Goal: Task Accomplishment & Management: Use online tool/utility

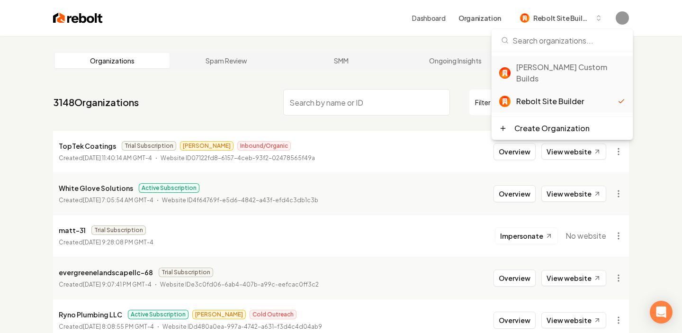
click at [553, 67] on div "[PERSON_NAME] Custom Builds" at bounding box center [570, 73] width 109 height 23
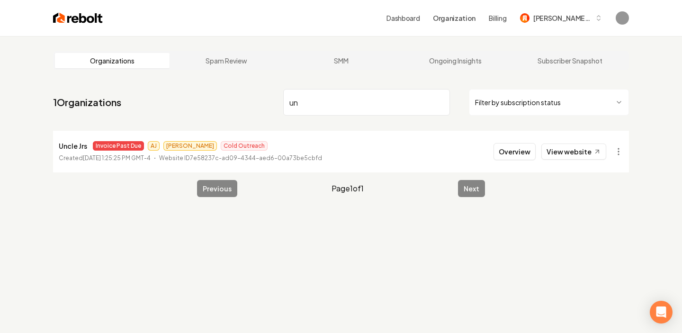
type input "u"
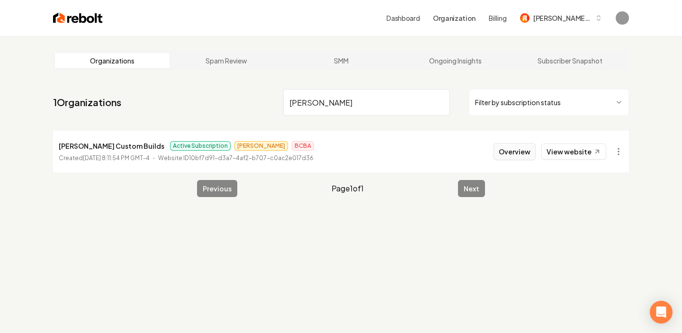
type input "berg"
click at [523, 153] on button "Overview" at bounding box center [515, 151] width 42 height 17
click at [560, 27] on div "Dashboard Organization Billing Berg Custom Builds" at bounding box center [341, 18] width 606 height 36
click at [565, 18] on span "[PERSON_NAME] Custom Builds" at bounding box center [562, 18] width 58 height 10
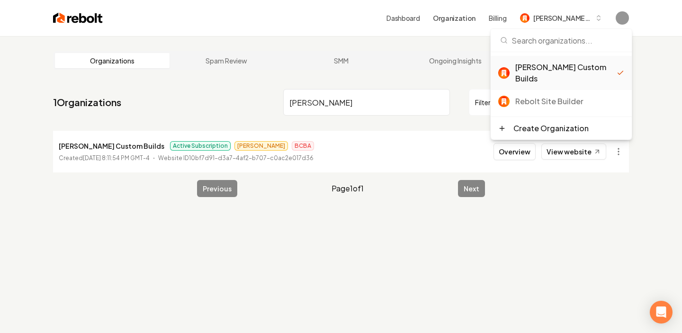
click at [290, 41] on main "Organizations Spam Review SMM Ongoing Insights Subscriber Snapshot 1 Organizati…" at bounding box center [341, 124] width 606 height 176
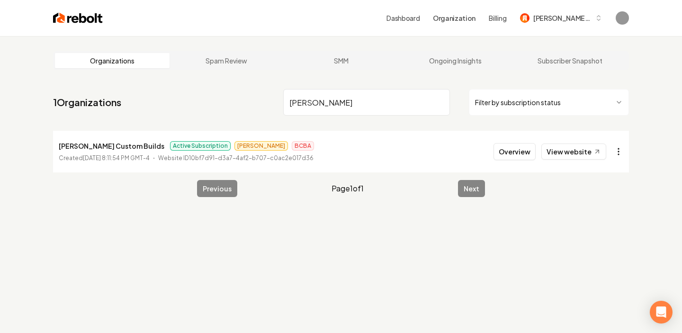
click at [620, 150] on html "Dashboard Organization Billing Berg Custom Builds Organizations Spam Review SMM…" at bounding box center [341, 166] width 682 height 333
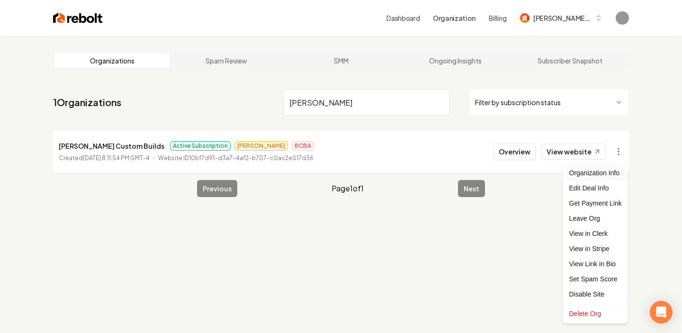
click at [605, 173] on div "Organization Info" at bounding box center [596, 172] width 60 height 15
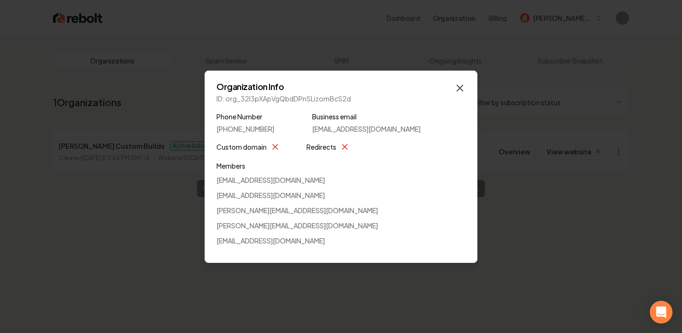
click at [455, 90] on icon "button" at bounding box center [459, 87] width 11 height 11
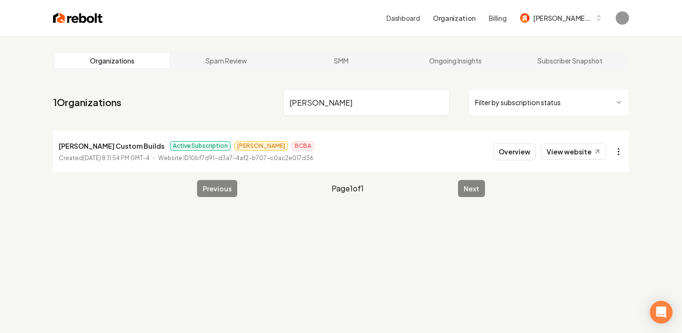
click at [618, 152] on html "Dashboard Organization Billing Berg Custom Builds Organizations Spam Review SMM…" at bounding box center [341, 166] width 682 height 333
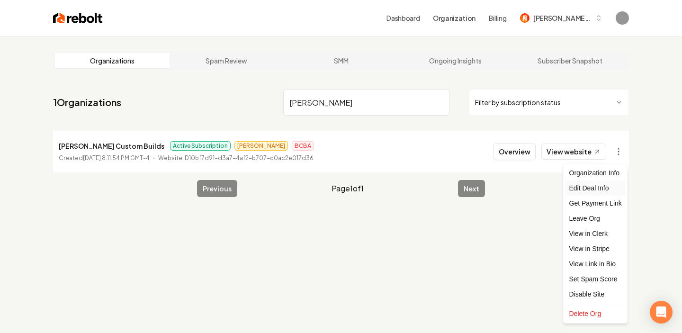
click at [598, 193] on div "Edit Deal Info" at bounding box center [596, 187] width 60 height 15
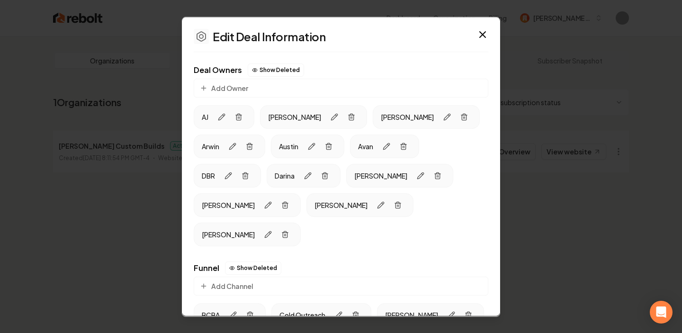
click at [487, 40] on h2 "Edit Deal Information" at bounding box center [341, 35] width 295 height 15
click at [482, 30] on icon "button" at bounding box center [482, 33] width 11 height 11
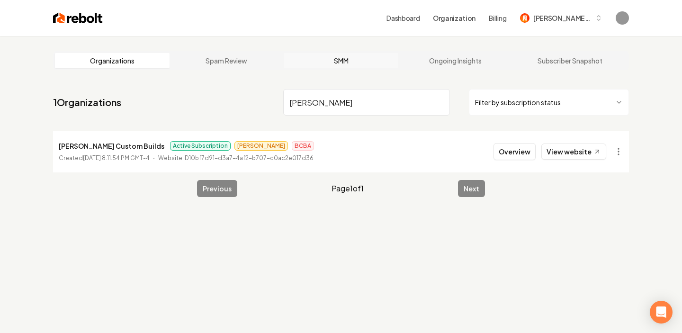
click at [342, 62] on link "SMM" at bounding box center [341, 60] width 115 height 15
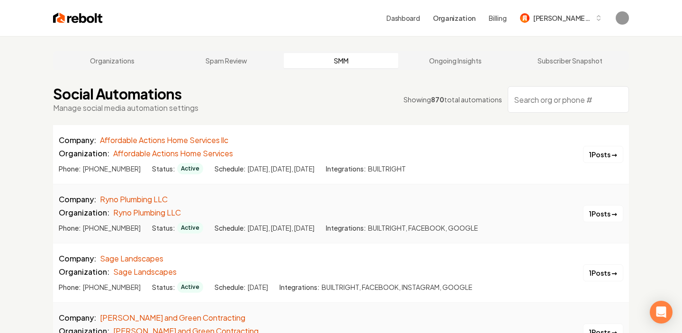
click at [444, 62] on link "Ongoing Insights" at bounding box center [455, 60] width 115 height 15
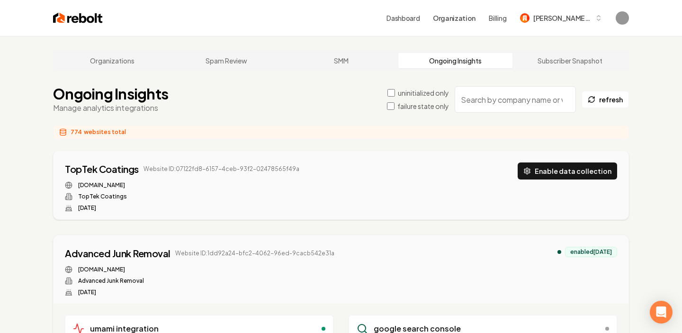
click at [121, 59] on link "Organizations" at bounding box center [112, 60] width 115 height 15
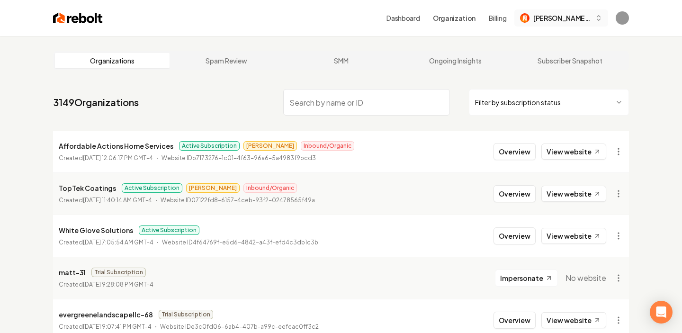
click at [565, 23] on button "[PERSON_NAME] Custom Builds" at bounding box center [561, 17] width 94 height 17
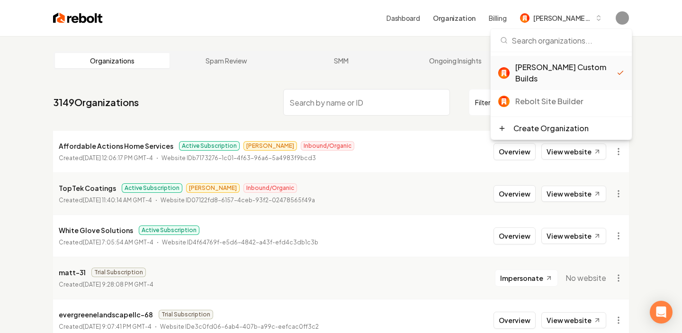
click at [558, 68] on div "[PERSON_NAME] Custom Builds" at bounding box center [565, 73] width 101 height 23
click at [359, 102] on input "search" at bounding box center [366, 102] width 167 height 27
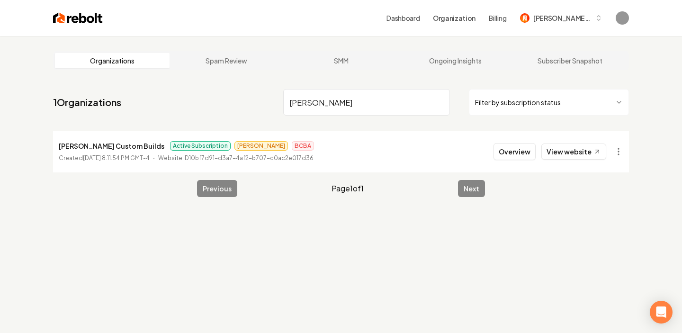
type input "Berg"
click at [83, 135] on li "Berg Custom Builds Active Subscription James BCBA Created September 15, 2025, 8…" at bounding box center [341, 152] width 576 height 42
click at [90, 150] on p "[PERSON_NAME] Custom Builds" at bounding box center [112, 145] width 106 height 11
click at [90, 145] on p "[PERSON_NAME] Custom Builds" at bounding box center [112, 145] width 106 height 11
click at [499, 152] on button "Overview" at bounding box center [515, 151] width 42 height 17
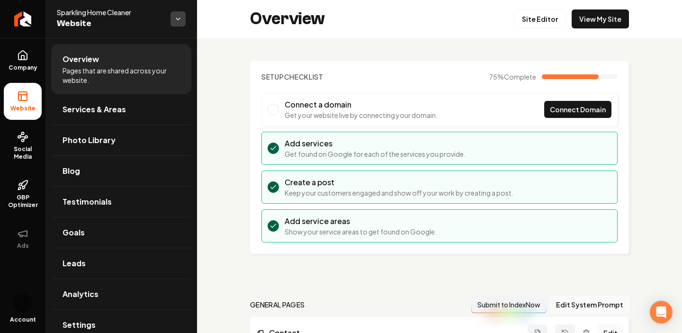
click at [179, 23] on html "Company Website Social Media GBP Optimizer Ads Account Sparkling Home Cleaner W…" at bounding box center [341, 166] width 682 height 333
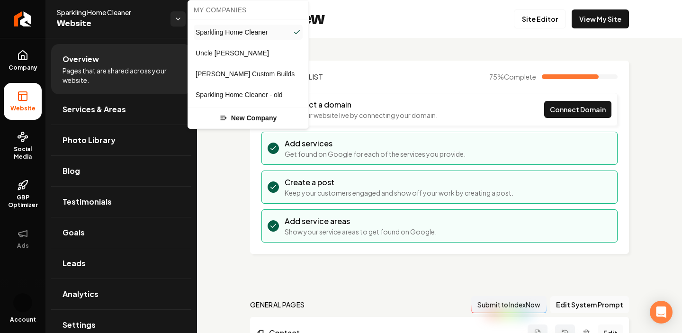
click at [240, 54] on span "Uncle Nicks Handyman" at bounding box center [232, 52] width 73 height 9
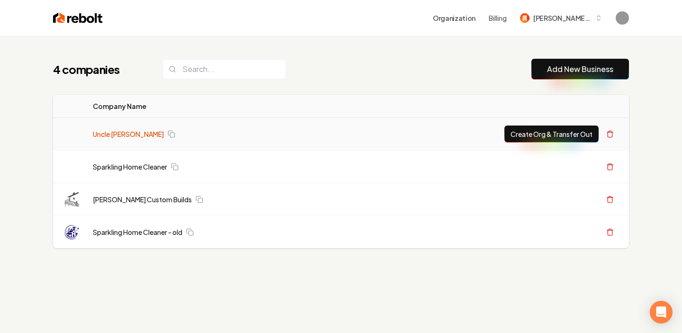
click at [159, 134] on link "Uncle [PERSON_NAME]" at bounding box center [128, 133] width 71 height 9
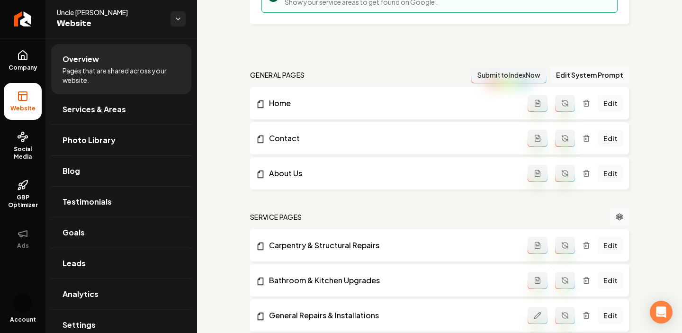
scroll to position [222, 0]
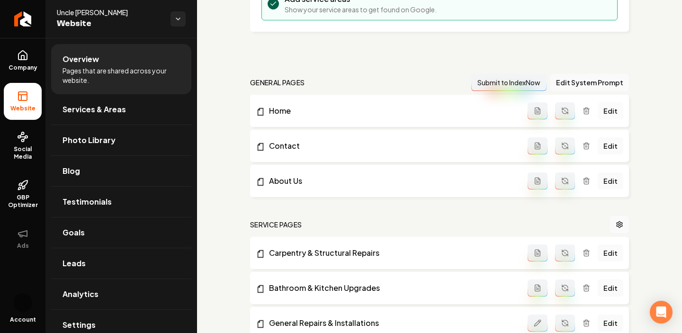
click at [612, 112] on link "Edit" at bounding box center [611, 110] width 26 height 17
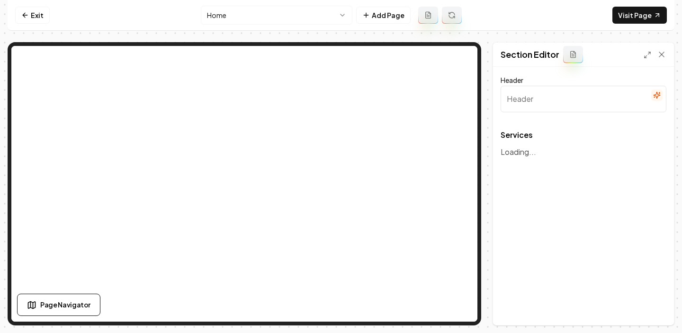
type input "Our Handyman Services"
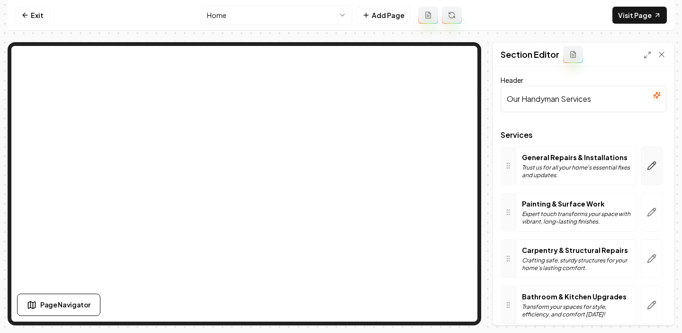
click at [649, 168] on icon "button" at bounding box center [651, 165] width 9 height 9
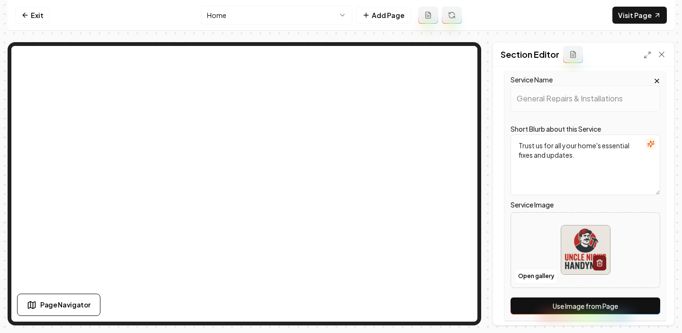
scroll to position [76, 0]
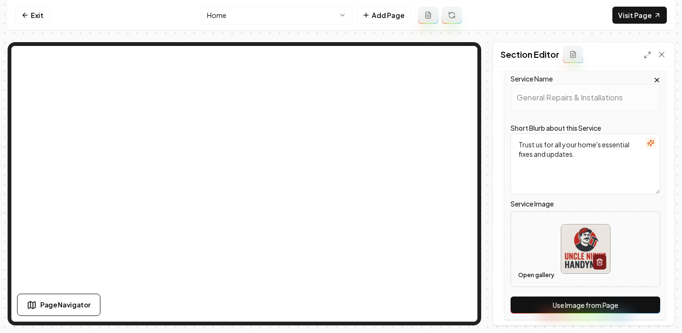
click at [530, 278] on button "Open gallery" at bounding box center [536, 275] width 43 height 15
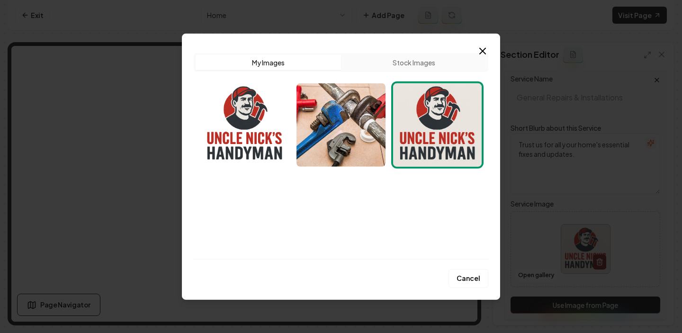
click at [422, 61] on button "Stock Images" at bounding box center [413, 61] width 145 height 15
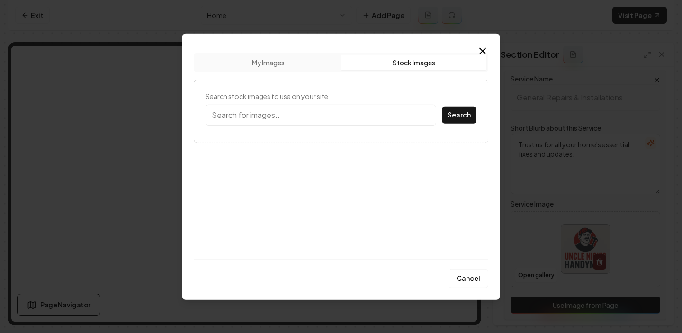
click at [293, 117] on input "Search stock images to use on your site." at bounding box center [321, 114] width 231 height 21
type input "house repair"
click at [463, 108] on button "Search" at bounding box center [459, 114] width 35 height 17
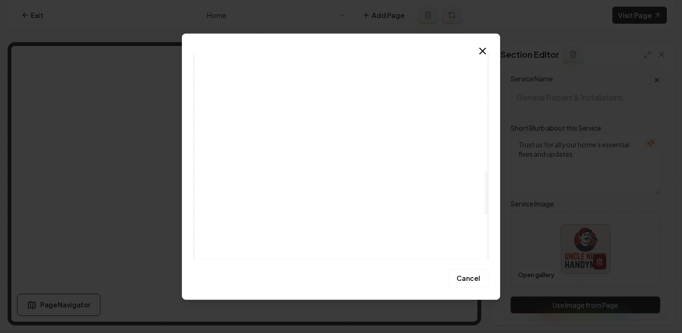
scroll to position [525, 0]
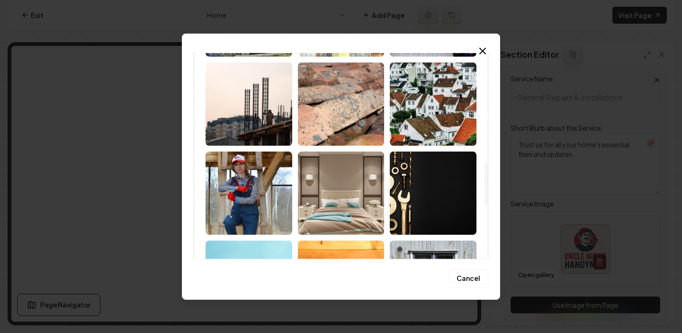
click at [271, 170] on img at bounding box center [249, 192] width 87 height 83
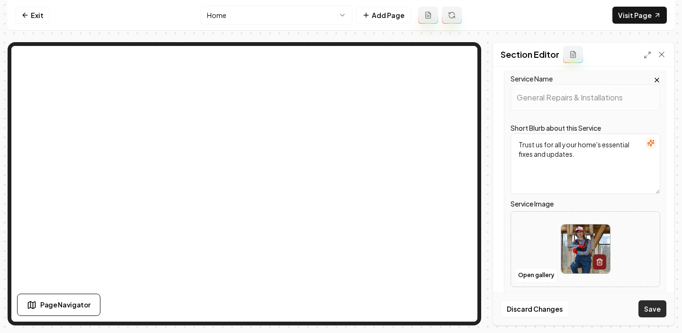
click at [653, 310] on button "Save" at bounding box center [653, 308] width 28 height 17
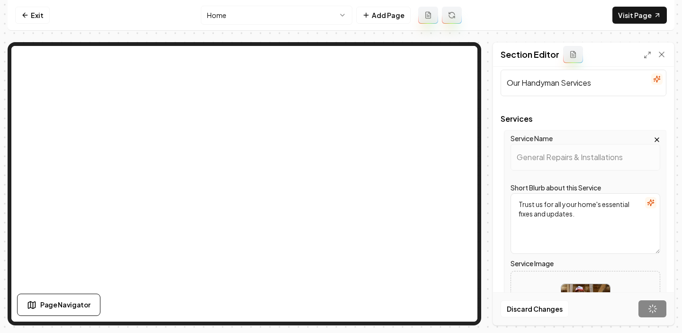
scroll to position [0, 0]
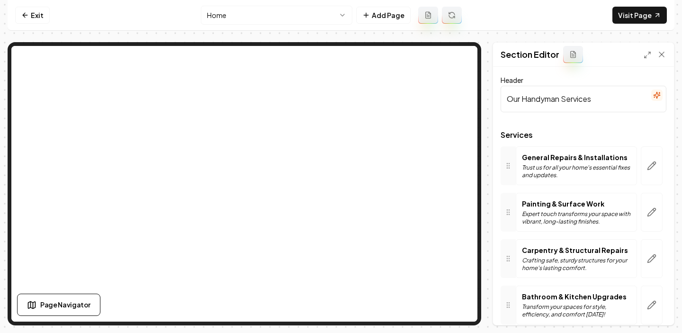
drag, startPoint x: 658, startPoint y: 56, endPoint x: 649, endPoint y: 76, distance: 22.0
click at [649, 76] on div "Section Editor Header Our Handyman Services Services General Repairs & Installa…" at bounding box center [583, 184] width 181 height 282
click at [649, 208] on icon "button" at bounding box center [651, 212] width 9 height 9
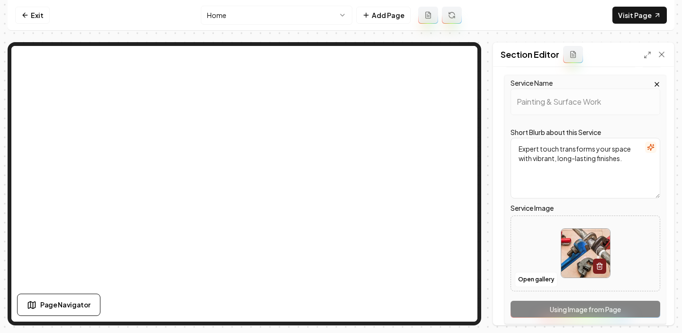
scroll to position [158, 0]
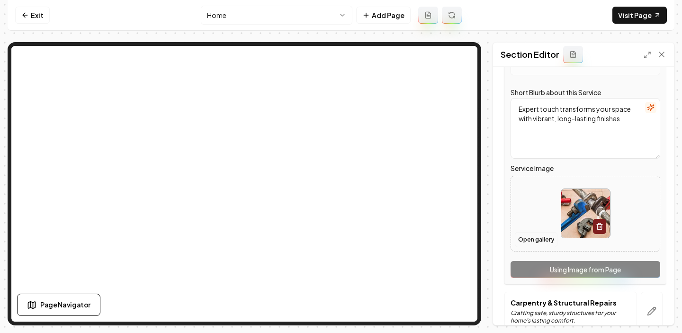
click at [542, 236] on button "Open gallery" at bounding box center [536, 239] width 43 height 15
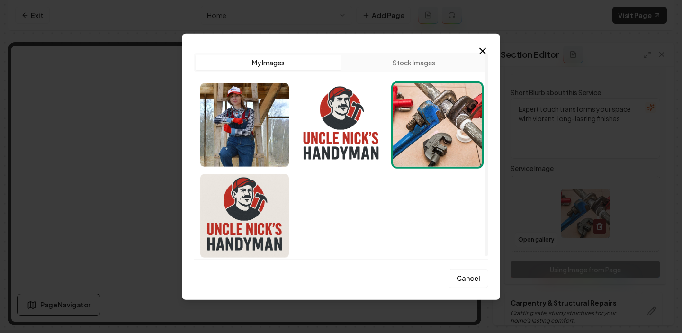
click at [402, 63] on button "Stock Images" at bounding box center [413, 61] width 145 height 15
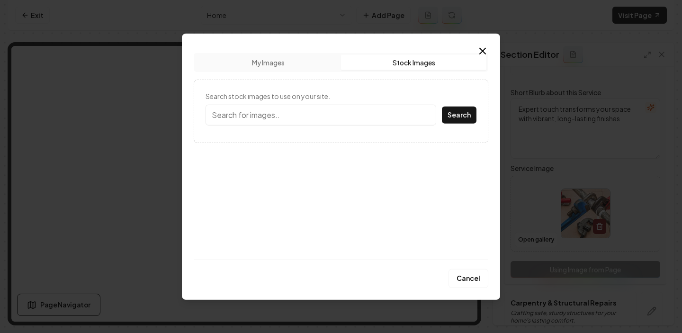
click at [306, 115] on input "Search stock images to use on your site." at bounding box center [321, 114] width 231 height 21
type input "house painting"
click at [442, 106] on button "Search" at bounding box center [459, 114] width 35 height 17
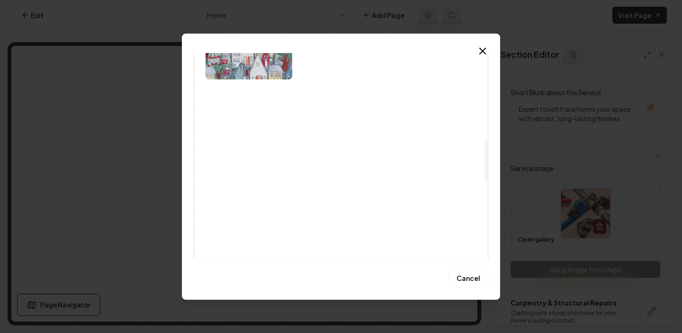
scroll to position [414, 0]
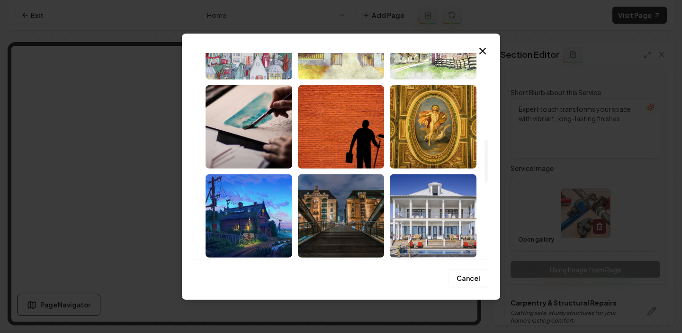
click at [343, 139] on img at bounding box center [341, 126] width 87 height 83
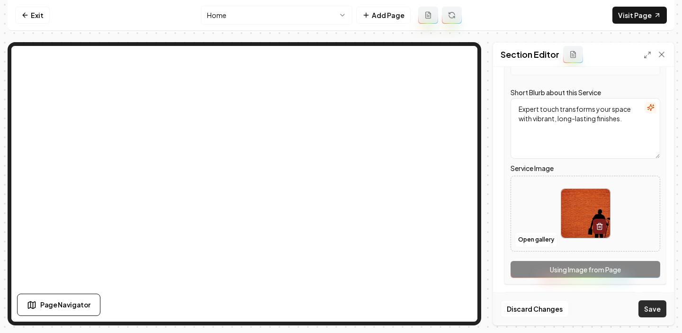
click at [649, 307] on button "Save" at bounding box center [653, 308] width 28 height 17
click at [661, 55] on icon at bounding box center [661, 54] width 5 height 5
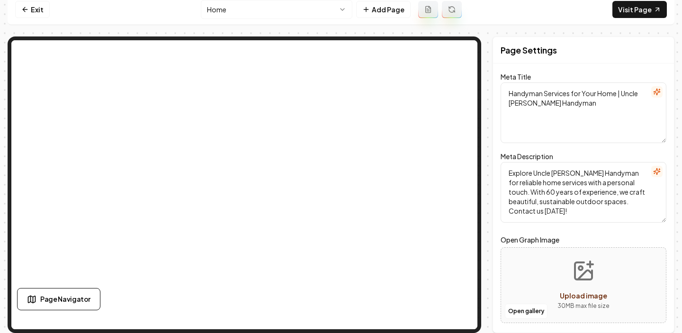
scroll to position [0, 0]
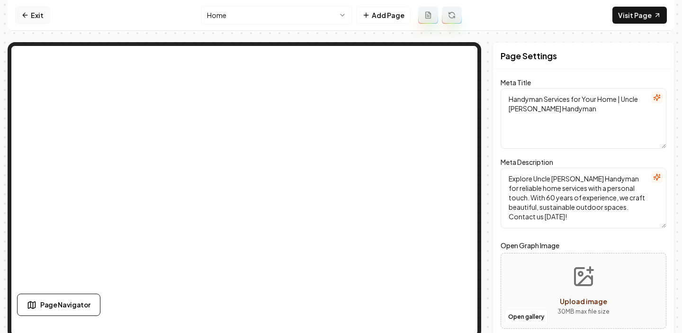
click at [27, 18] on icon at bounding box center [25, 15] width 8 height 8
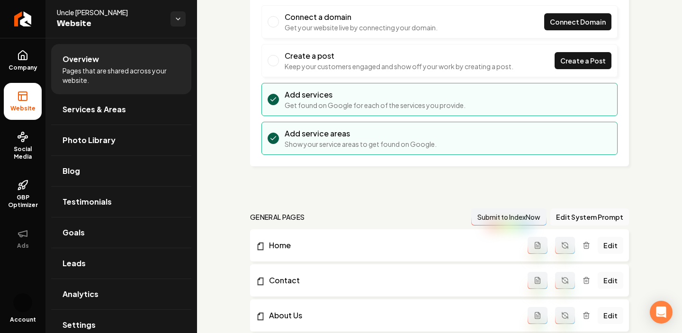
scroll to position [168, 0]
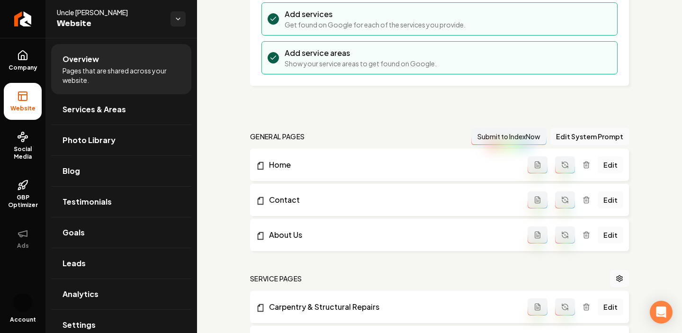
click at [617, 161] on link "Edit" at bounding box center [611, 164] width 26 height 17
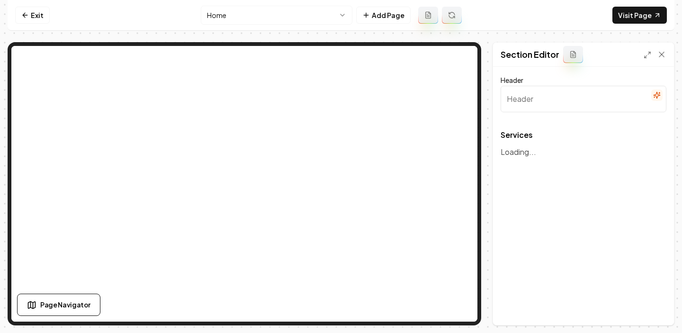
type input "Our Handyman Services"
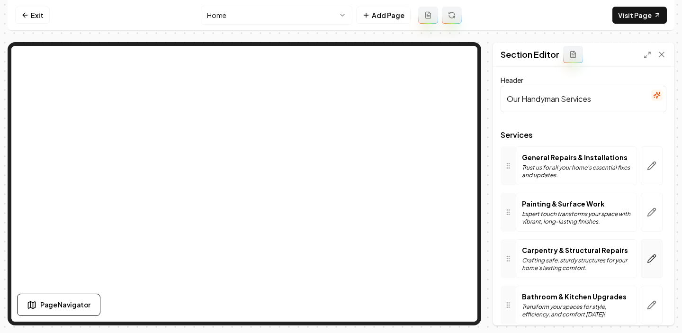
click at [646, 253] on button "button" at bounding box center [652, 258] width 22 height 39
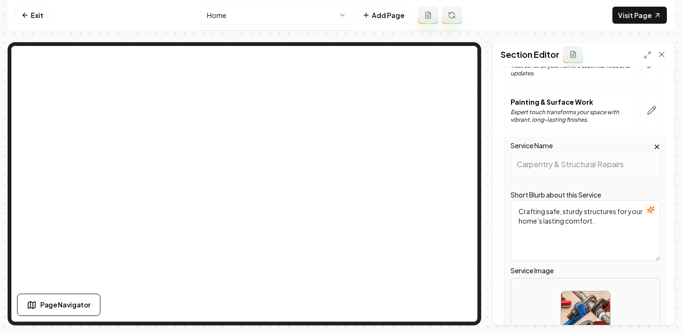
scroll to position [165, 0]
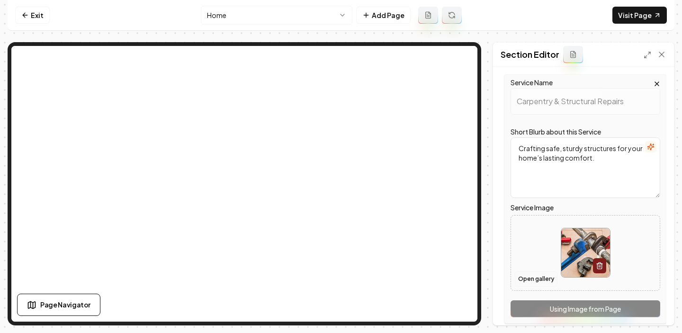
click at [540, 277] on button "Open gallery" at bounding box center [536, 278] width 43 height 15
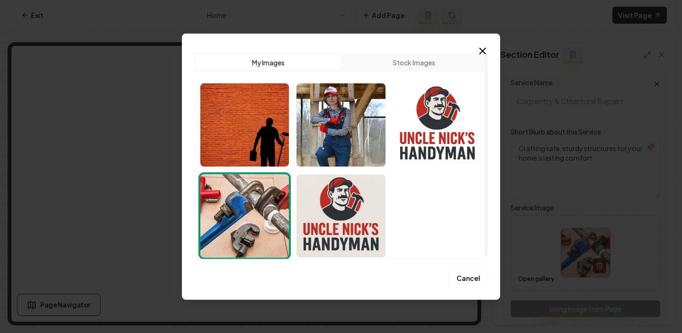
click at [434, 59] on button "Stock Images" at bounding box center [413, 61] width 145 height 15
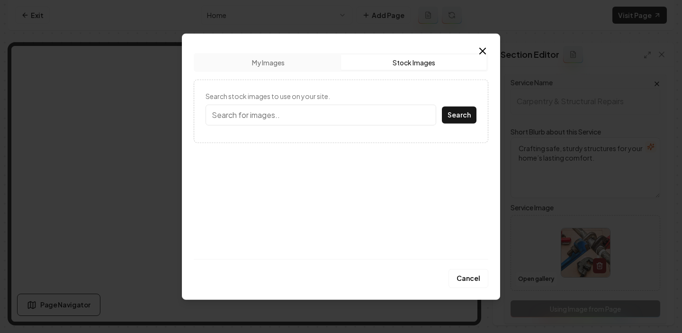
click at [321, 113] on input "Search stock images to use on your site." at bounding box center [321, 114] width 231 height 21
type input "carpentry"
click at [451, 111] on button "Search" at bounding box center [459, 114] width 35 height 17
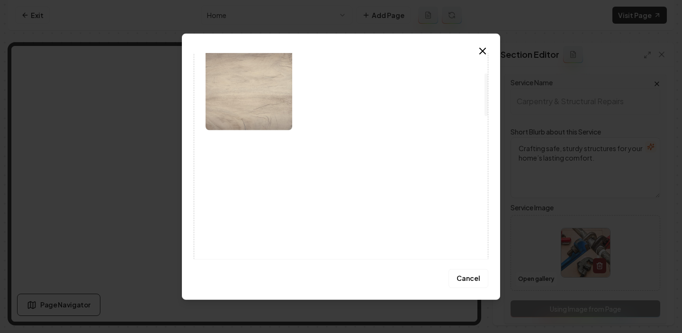
scroll to position [96, 0]
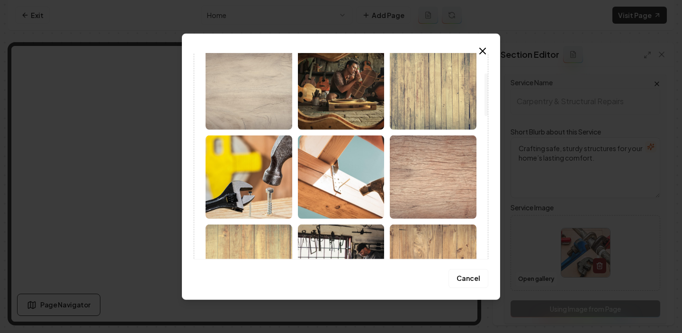
click at [343, 169] on img at bounding box center [341, 176] width 87 height 83
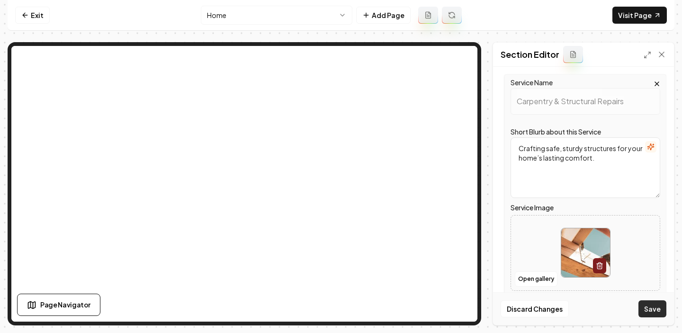
click at [654, 307] on button "Save" at bounding box center [653, 308] width 28 height 17
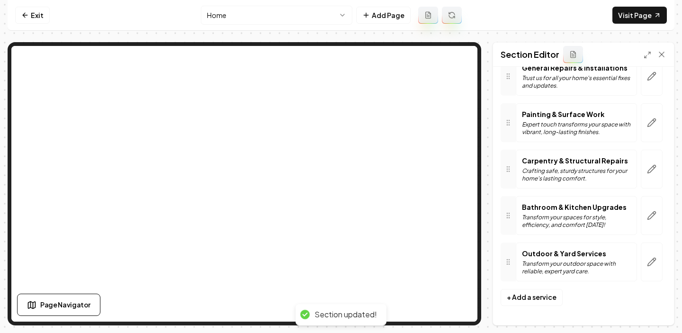
scroll to position [90, 0]
click at [655, 220] on button "button" at bounding box center [652, 215] width 22 height 39
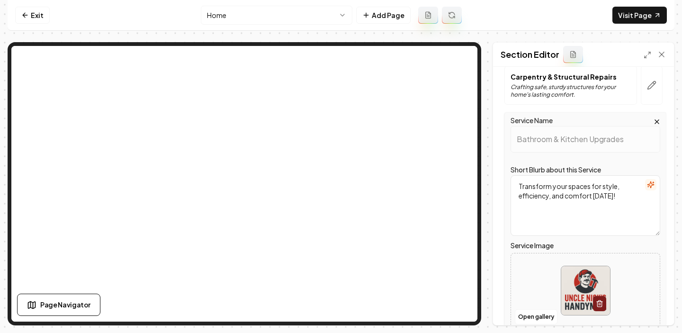
scroll to position [232, 0]
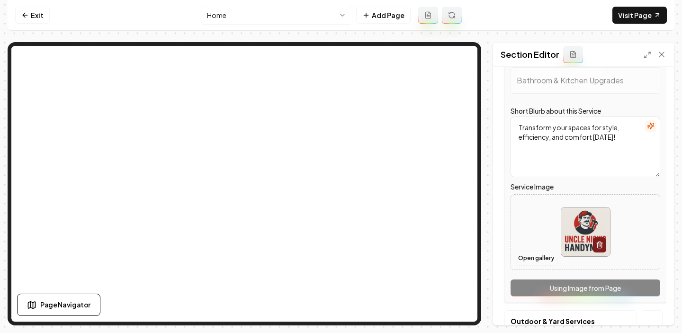
click at [532, 258] on button "Open gallery" at bounding box center [536, 258] width 43 height 15
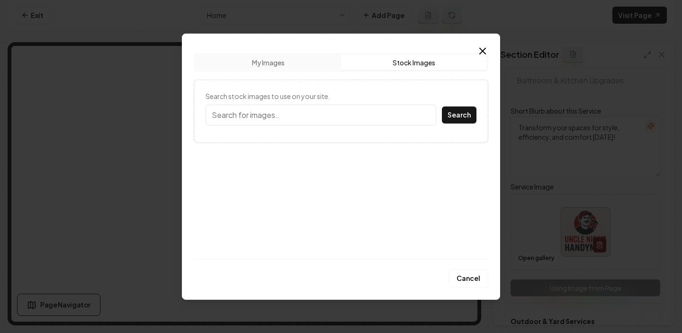
click at [434, 62] on button "Stock Images" at bounding box center [413, 61] width 145 height 15
click at [311, 58] on button "My Images" at bounding box center [268, 61] width 145 height 15
click at [426, 68] on button "Stock Images" at bounding box center [413, 61] width 145 height 15
click at [325, 115] on input "Search stock images to use on your site." at bounding box center [321, 114] width 231 height 21
type input "bathroom remodel"
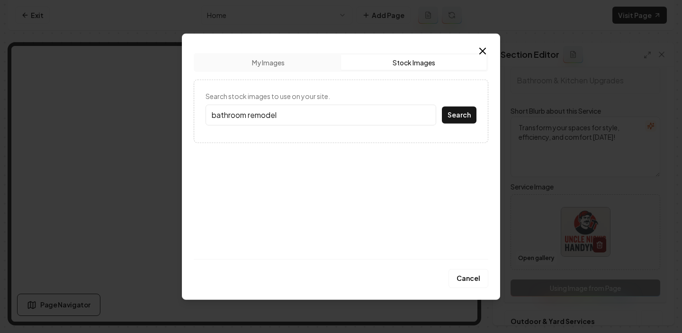
click at [442, 106] on button "Search" at bounding box center [459, 114] width 35 height 17
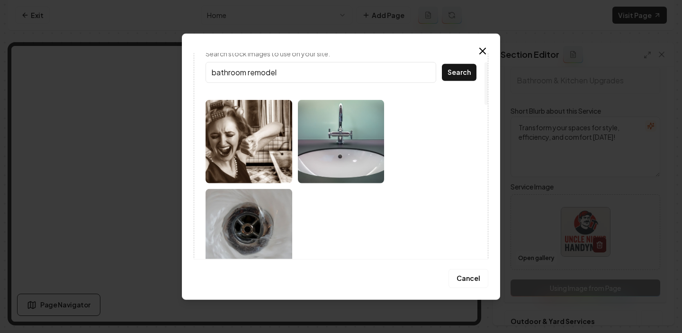
scroll to position [43, 0]
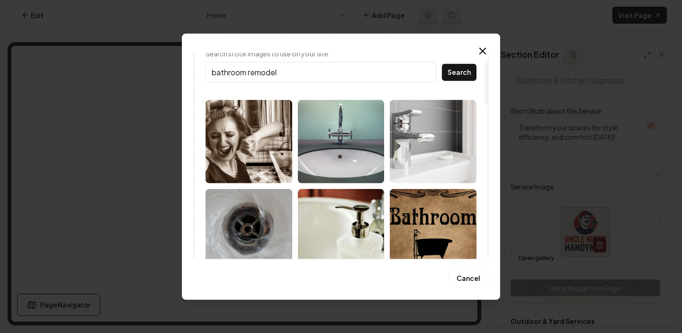
click at [334, 166] on img at bounding box center [341, 140] width 87 height 83
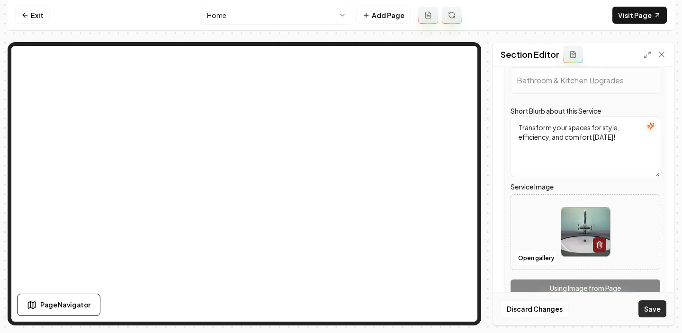
click at [657, 309] on button "Save" at bounding box center [653, 308] width 28 height 17
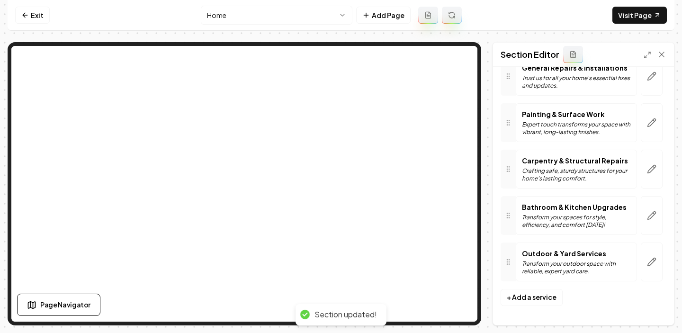
scroll to position [90, 0]
click at [654, 264] on icon "button" at bounding box center [651, 261] width 9 height 9
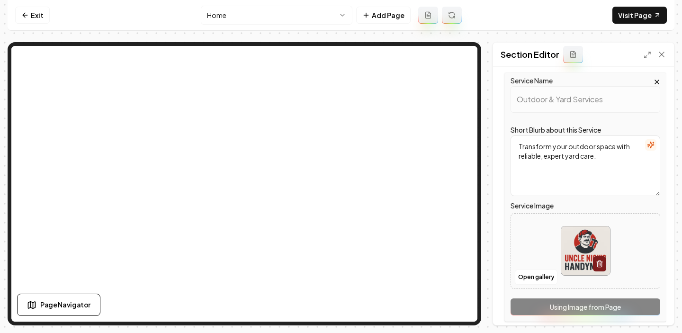
scroll to position [267, 0]
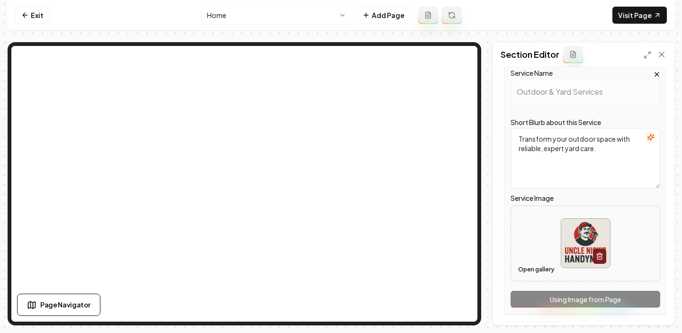
click at [548, 273] on button "Open gallery" at bounding box center [536, 269] width 43 height 15
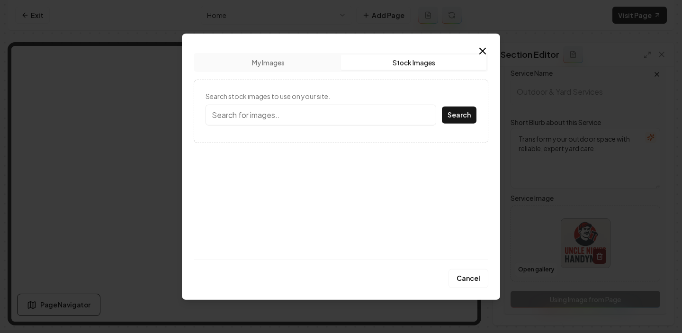
click at [414, 64] on button "Stock Images" at bounding box center [413, 61] width 145 height 15
click at [335, 116] on input "Search stock images to use on your site." at bounding box center [321, 114] width 231 height 21
type input "landscaping"
click at [442, 106] on button "Search" at bounding box center [459, 114] width 35 height 17
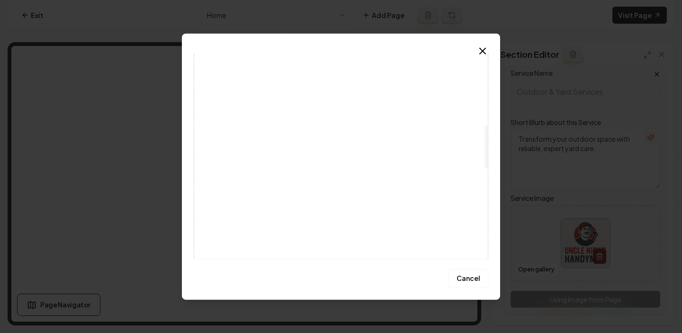
scroll to position [236, 0]
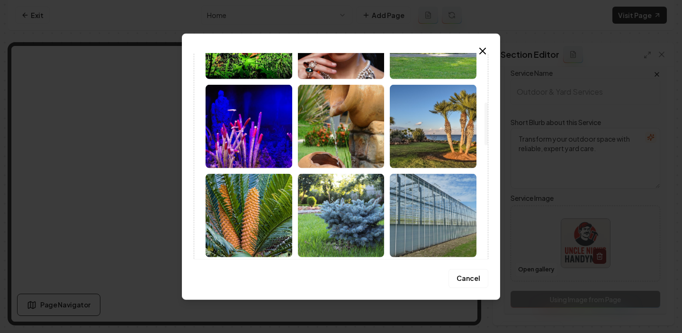
click at [454, 144] on img at bounding box center [433, 125] width 87 height 83
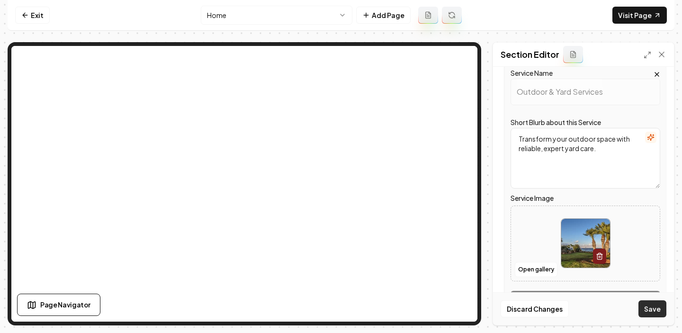
click at [653, 305] on button "Save" at bounding box center [653, 308] width 28 height 17
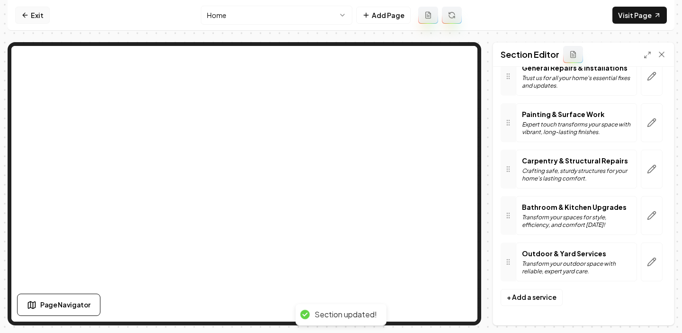
scroll to position [90, 0]
click at [34, 13] on link "Exit" at bounding box center [32, 15] width 35 height 17
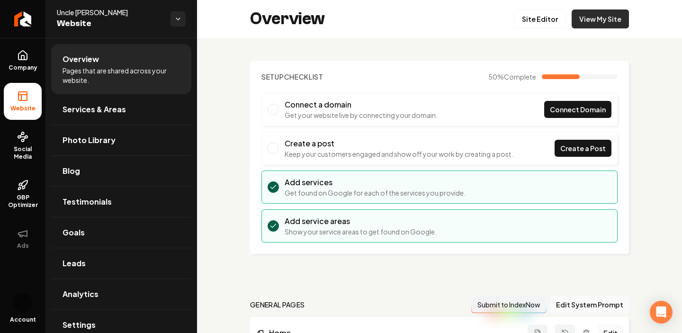
click at [616, 24] on link "View My Site" at bounding box center [600, 18] width 57 height 19
